Goal: Task Accomplishment & Management: Manage account settings

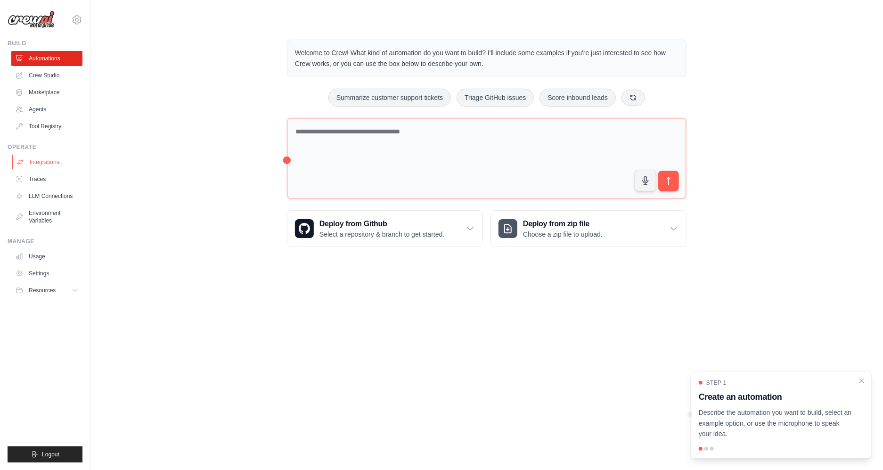
click at [41, 164] on link "Integrations" at bounding box center [47, 162] width 71 height 15
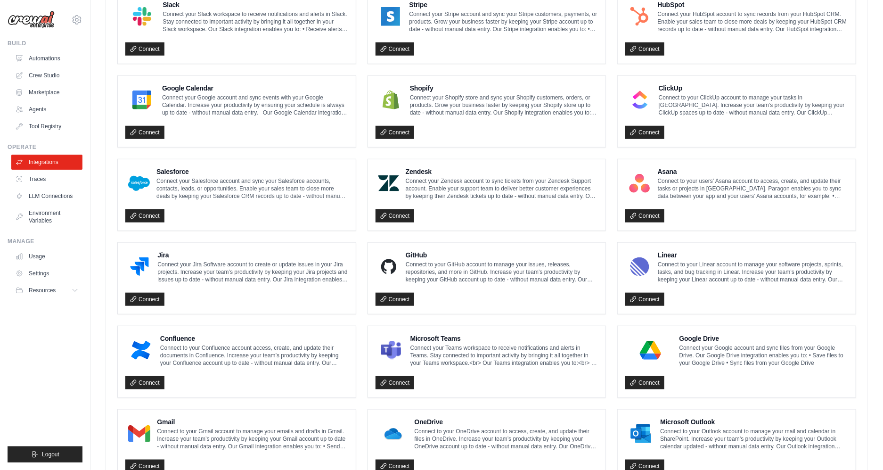
scroll to position [417, 0]
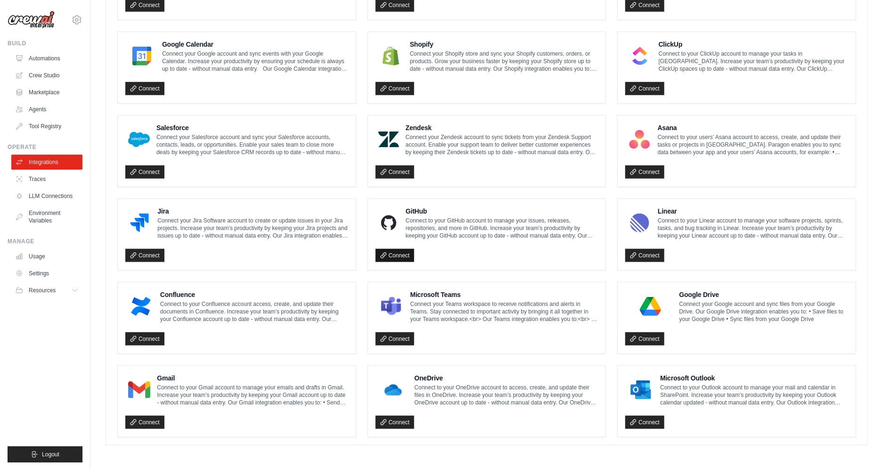
click at [406, 253] on link "Connect" at bounding box center [395, 255] width 39 height 13
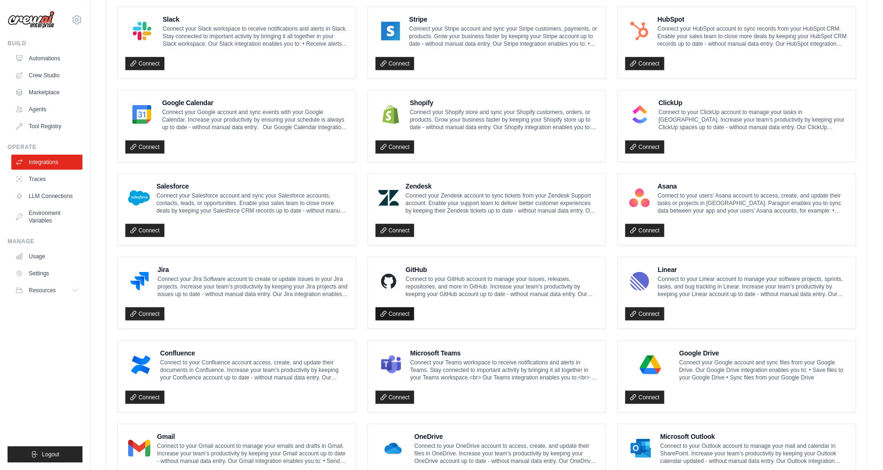
scroll to position [384, 0]
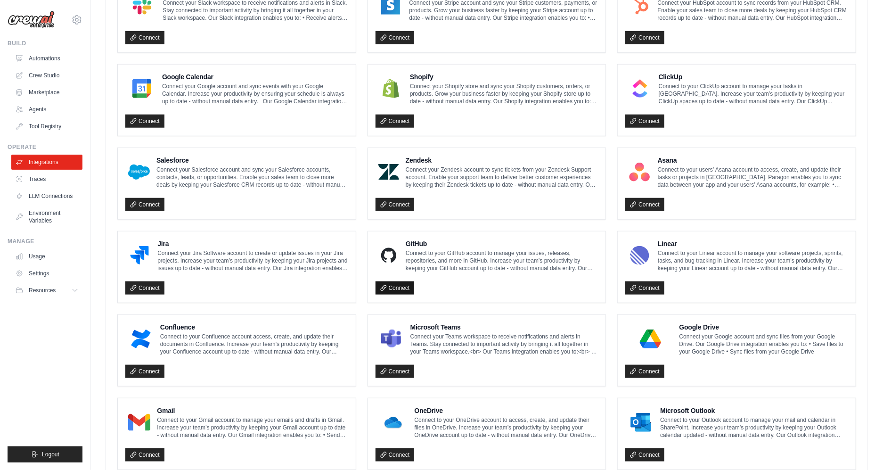
click at [401, 289] on link "Connect" at bounding box center [395, 287] width 39 height 13
click at [50, 206] on link "Environment Variables" at bounding box center [47, 217] width 71 height 23
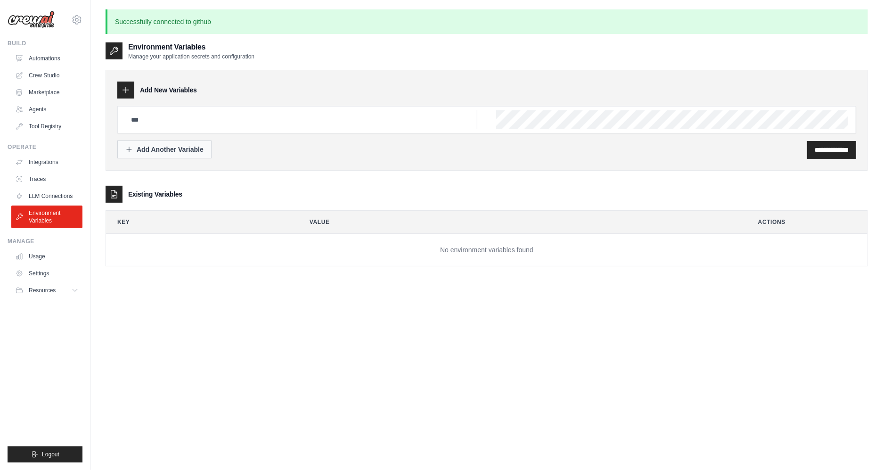
click at [174, 156] on button "Add Another Variable" at bounding box center [164, 149] width 94 height 18
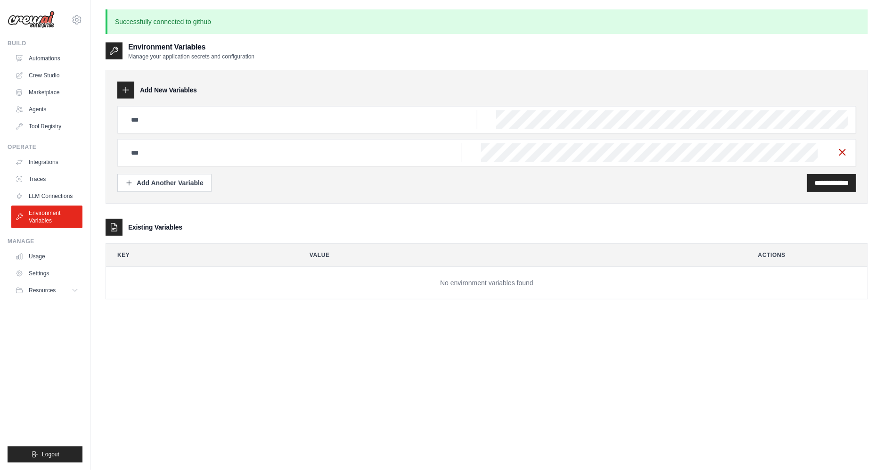
click at [839, 149] on icon "button" at bounding box center [842, 152] width 11 height 11
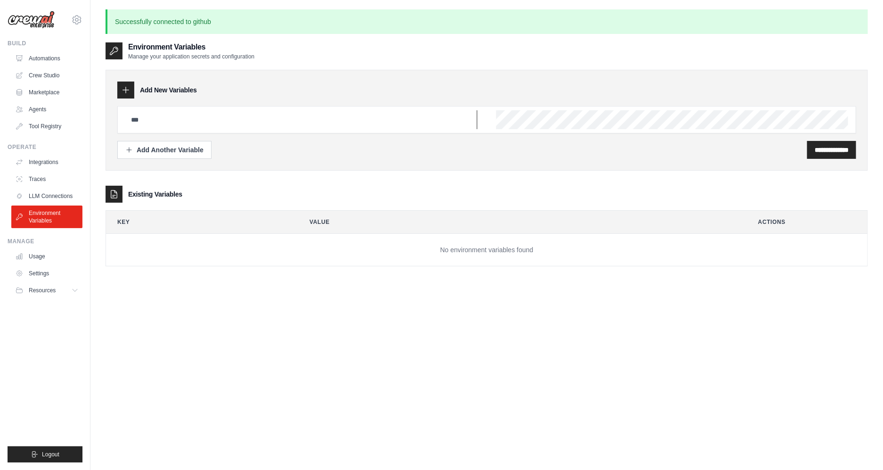
click at [204, 122] on input "text" at bounding box center [301, 119] width 352 height 19
click at [172, 150] on div "Add Another Variable" at bounding box center [164, 149] width 78 height 9
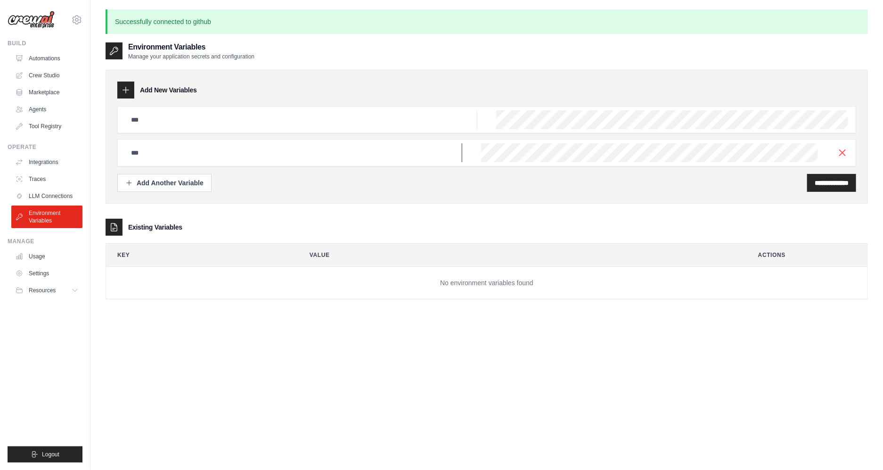
click at [283, 129] on input "text" at bounding box center [301, 119] width 352 height 19
click at [841, 148] on icon "button" at bounding box center [842, 152] width 11 height 11
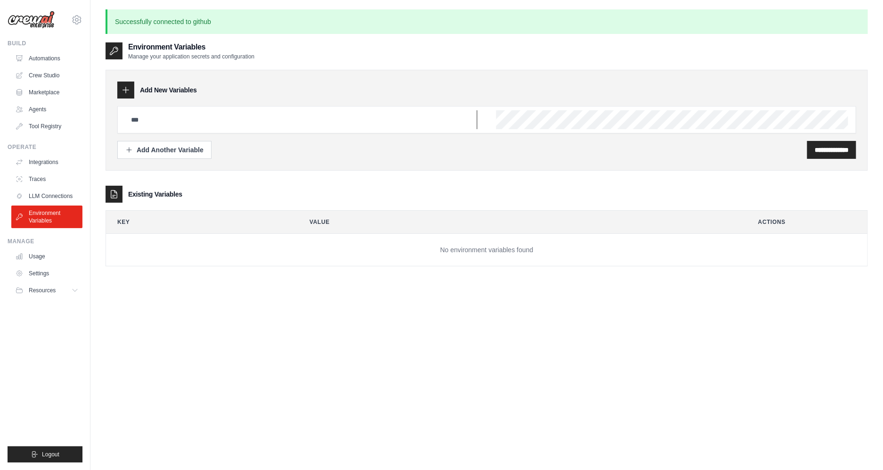
click at [304, 112] on input "text" at bounding box center [301, 119] width 352 height 19
click at [307, 125] on input "text" at bounding box center [301, 119] width 352 height 19
